Goal: Check status: Check status

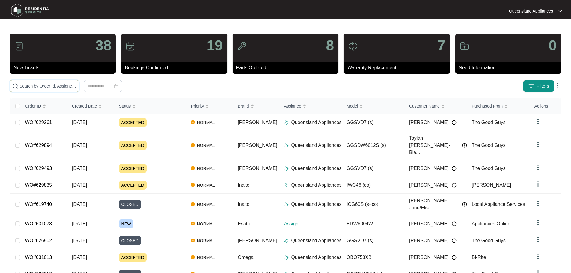
click at [76, 87] on input "text" at bounding box center [47, 86] width 57 height 7
paste input "629103"
type input "629103"
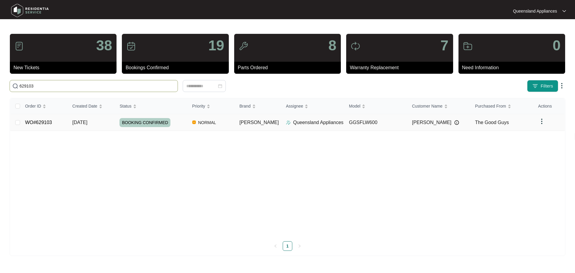
click at [108, 122] on td "[DATE]" at bounding box center [91, 122] width 47 height 17
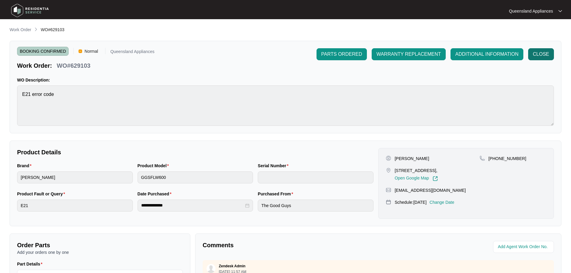
click at [549, 57] on span "CLOSE" at bounding box center [541, 54] width 16 height 7
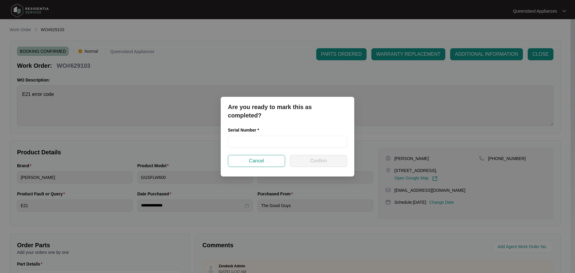
click at [306, 135] on div "Serial Number *" at bounding box center [287, 131] width 119 height 9
click at [299, 138] on input "text" at bounding box center [287, 142] width 119 height 12
paste input "540S53799014C145S00319"
type input "540S53799014C145S00319"
click at [314, 160] on span "Confirm" at bounding box center [318, 160] width 17 height 7
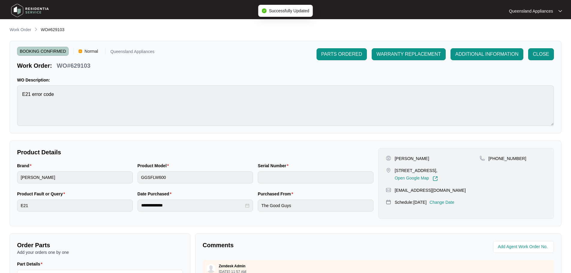
type input "540S53799014C145S00319"
